Goal: Task Accomplishment & Management: Use online tool/utility

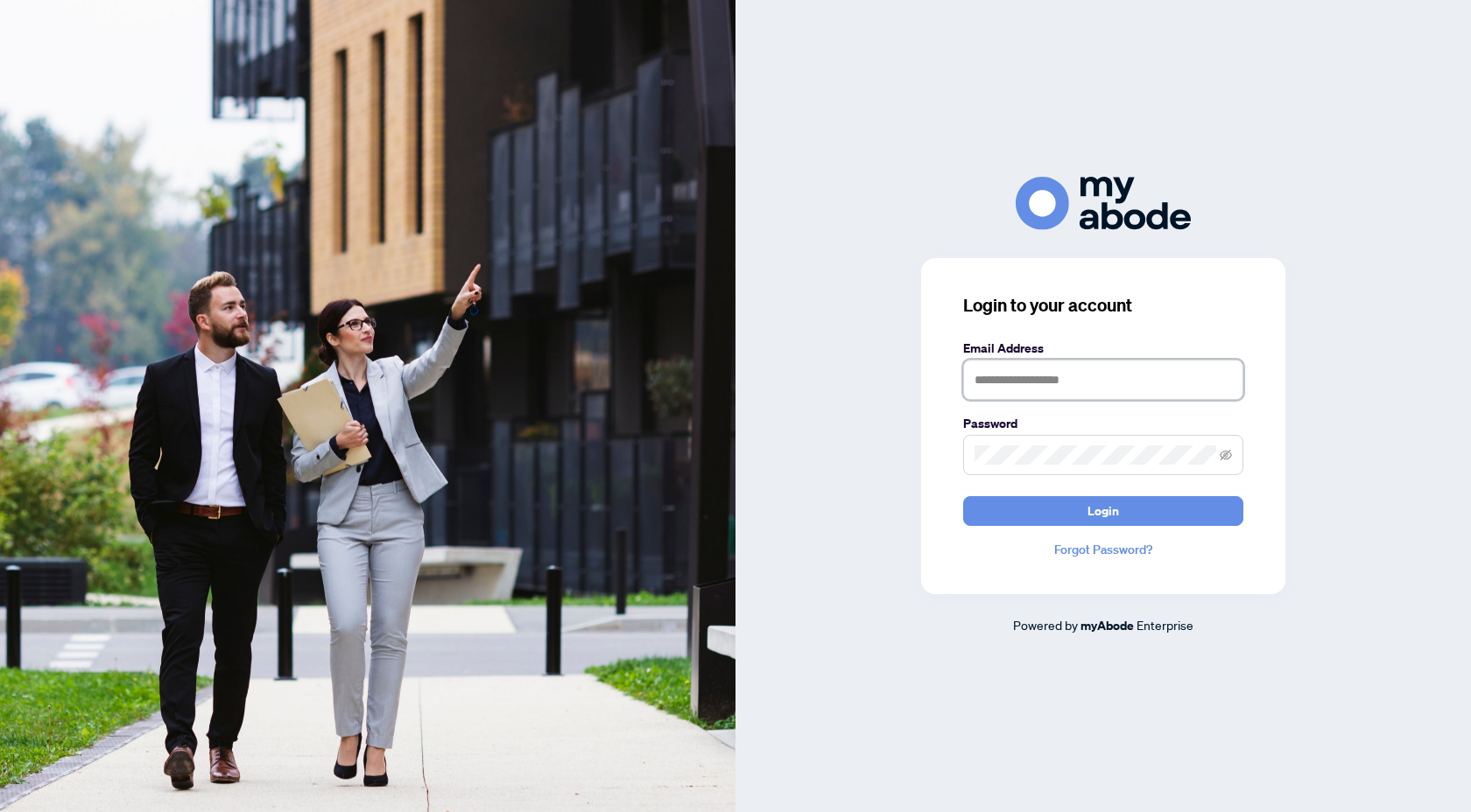
click at [1067, 397] on input "text" at bounding box center [1103, 380] width 280 height 40
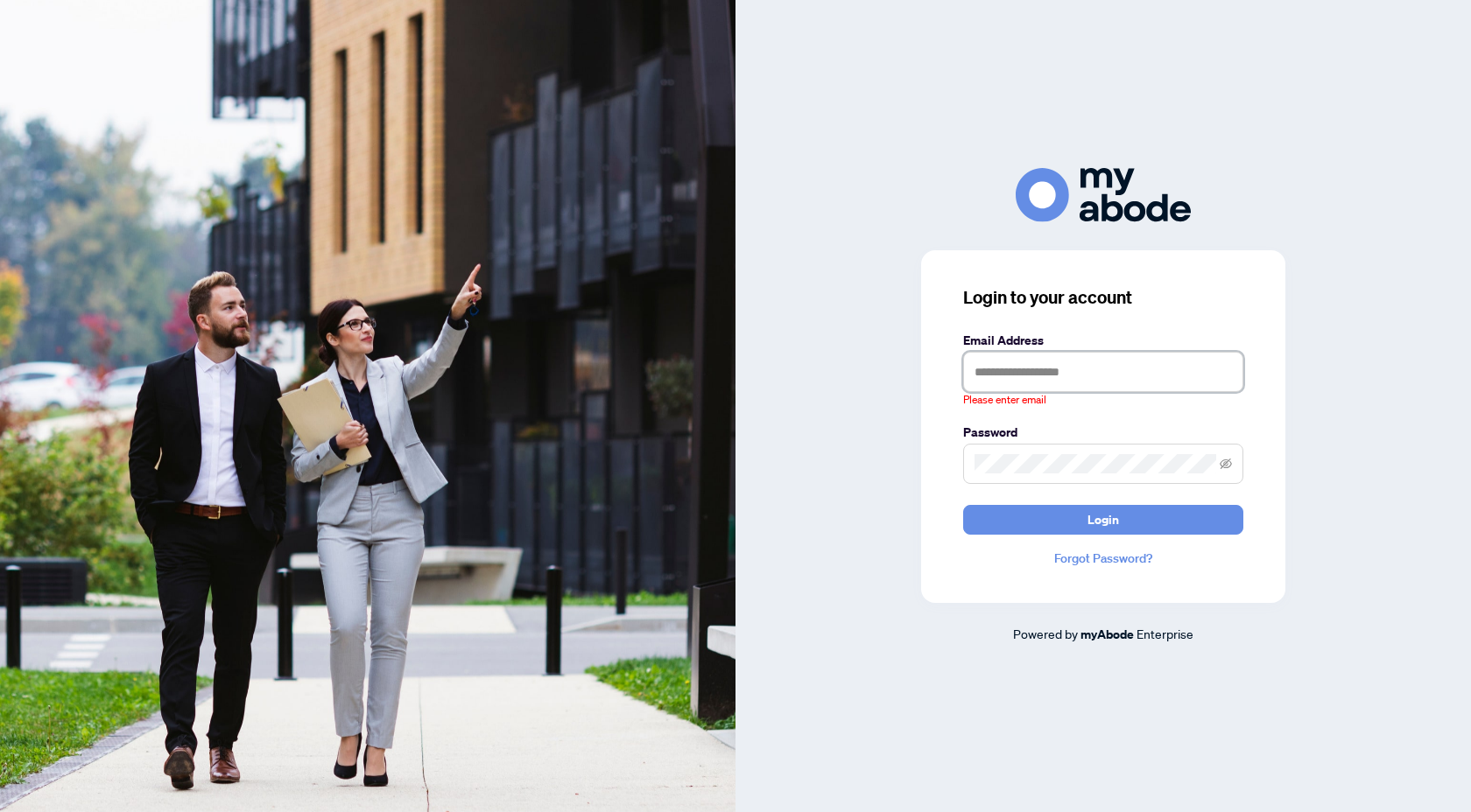
type input "**********"
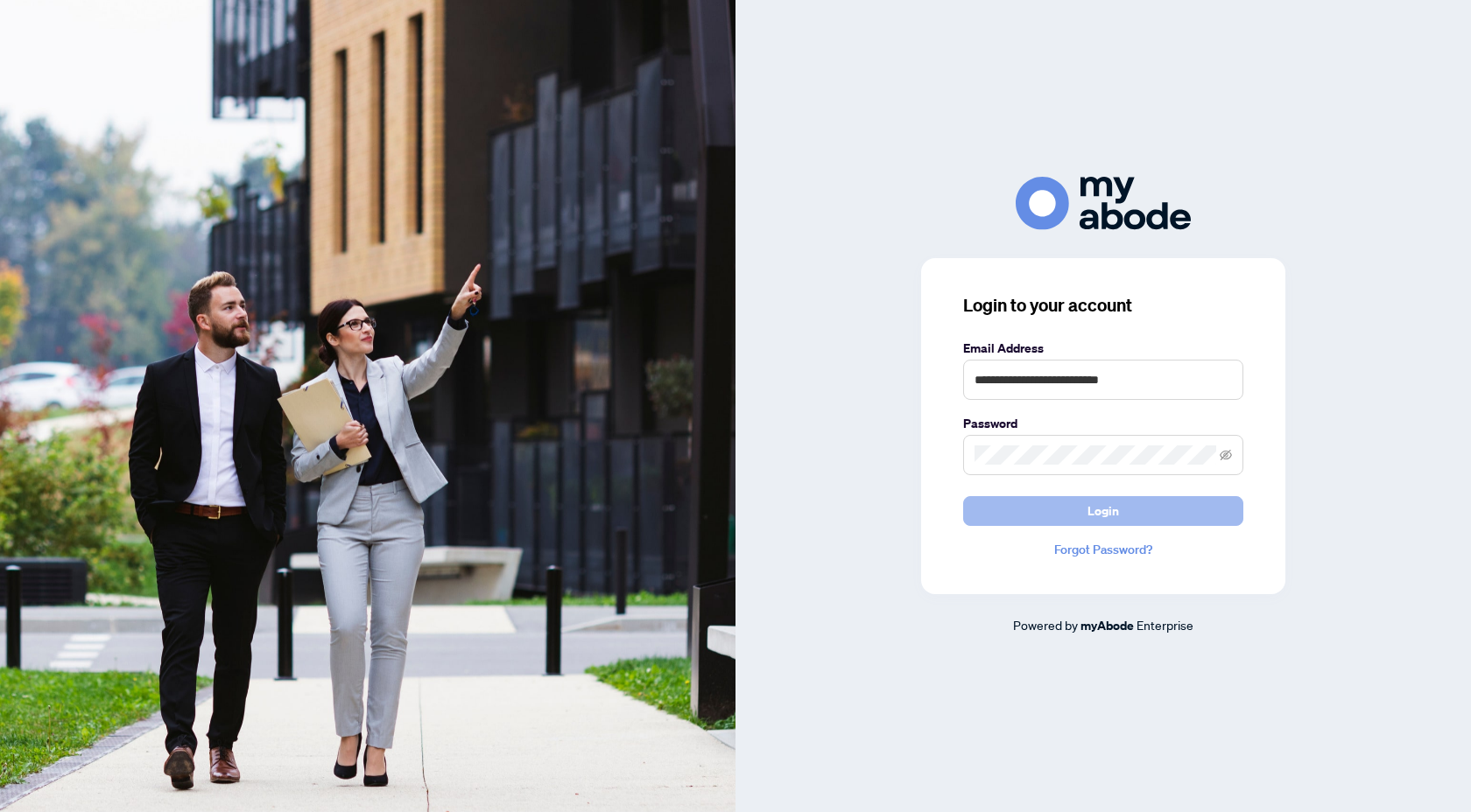
click at [1137, 508] on button "Login" at bounding box center [1103, 511] width 280 height 30
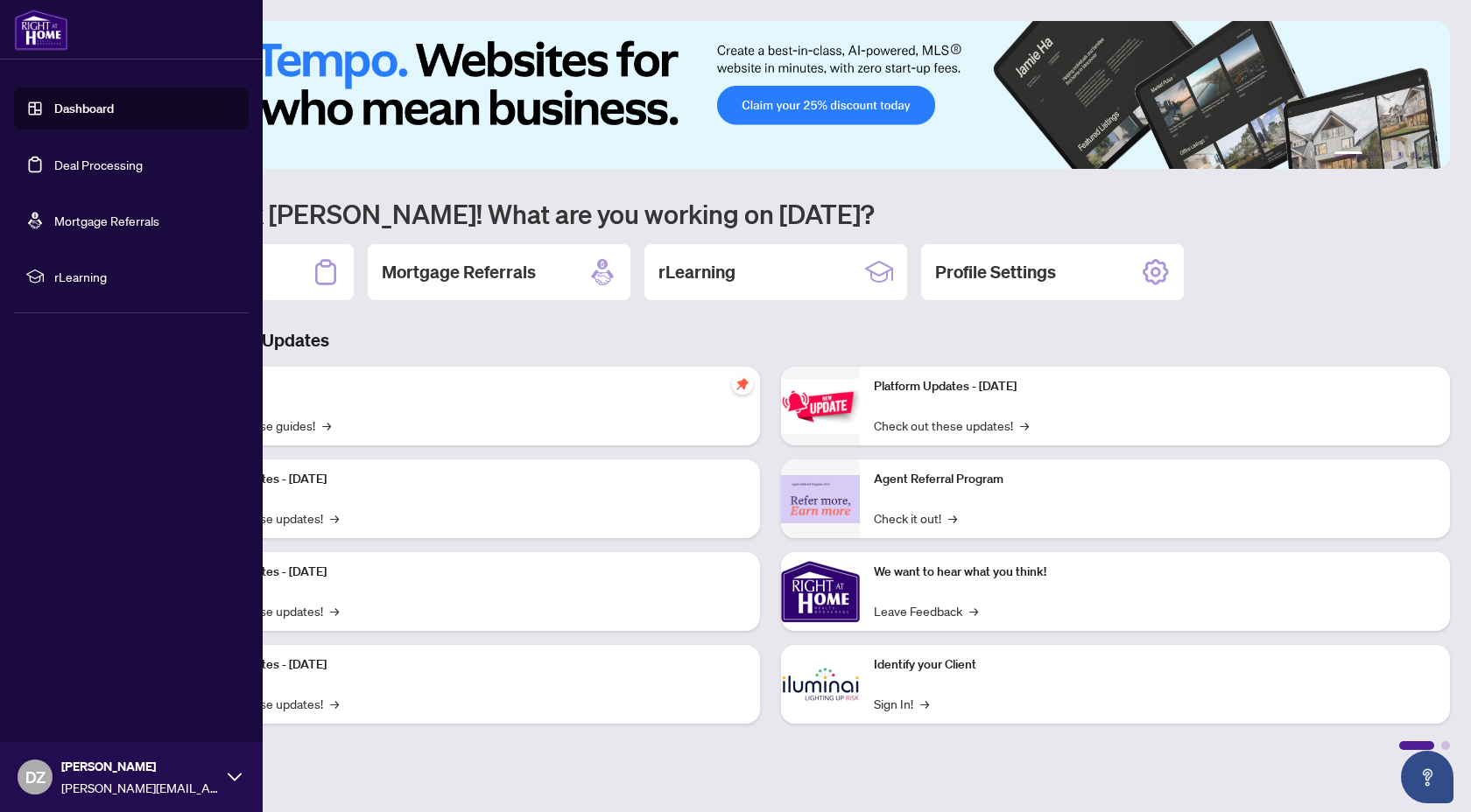
click at [110, 172] on link "Deal Processing" at bounding box center [99, 164] width 88 height 15
